Goal: Information Seeking & Learning: Learn about a topic

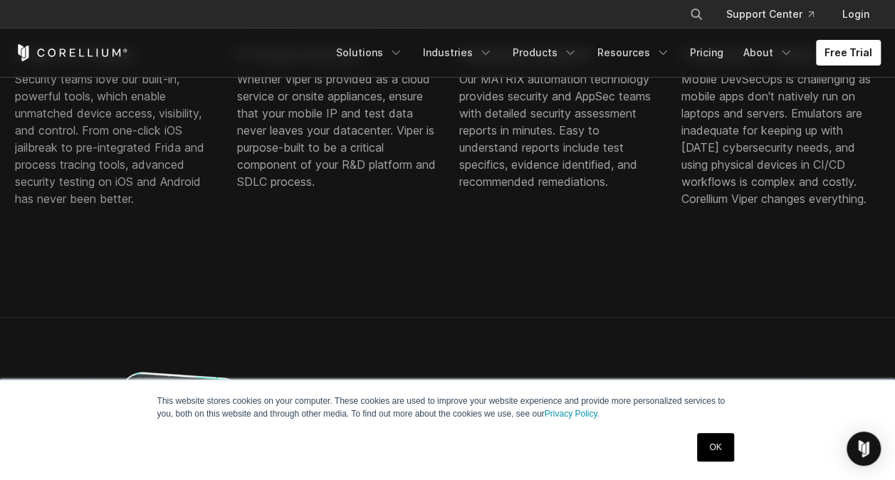
scroll to position [1068, 0]
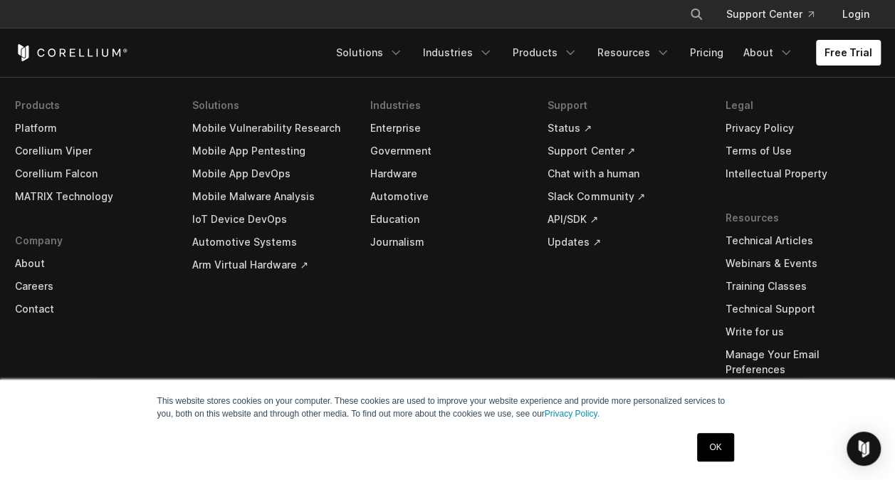
scroll to position [4383, 0]
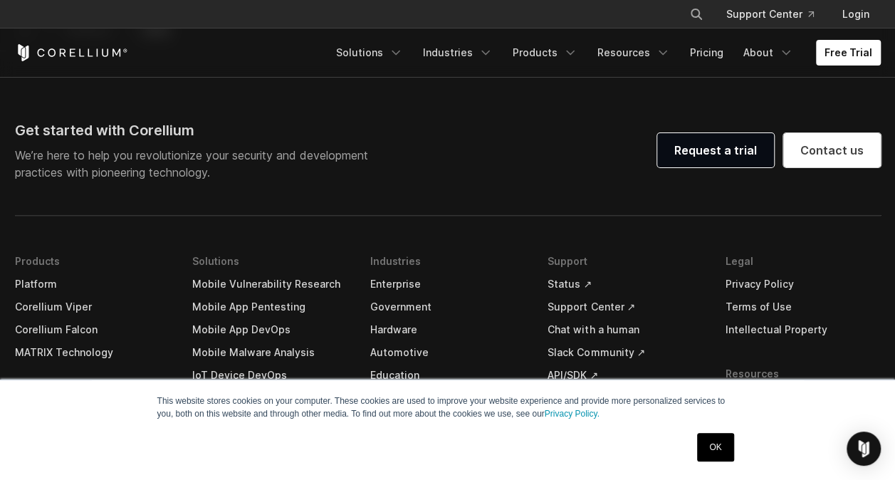
scroll to position [2990, 0]
